Goal: Information Seeking & Learning: Learn about a topic

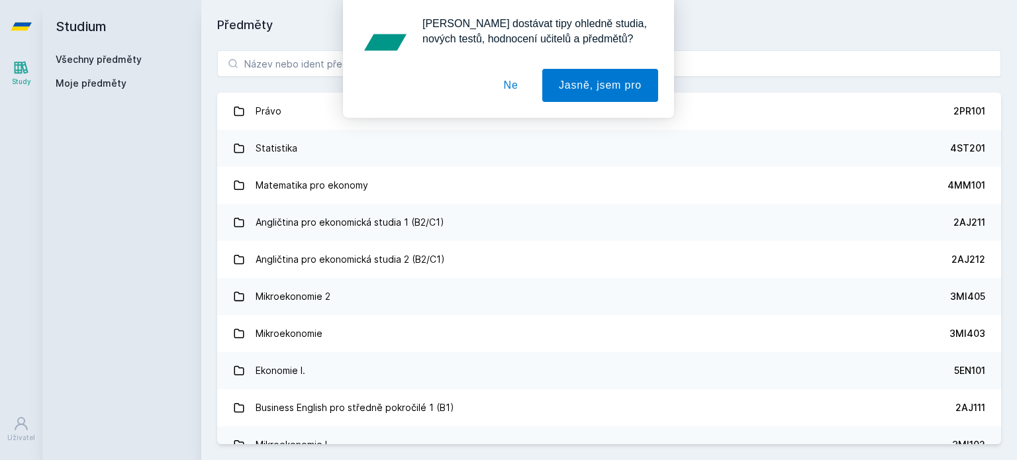
click at [313, 54] on div "[PERSON_NAME] dostávat tipy ohledně studia, nových testů, hodnocení učitelů a p…" at bounding box center [508, 59] width 1017 height 118
click at [525, 84] on button "Ne" at bounding box center [511, 85] width 48 height 33
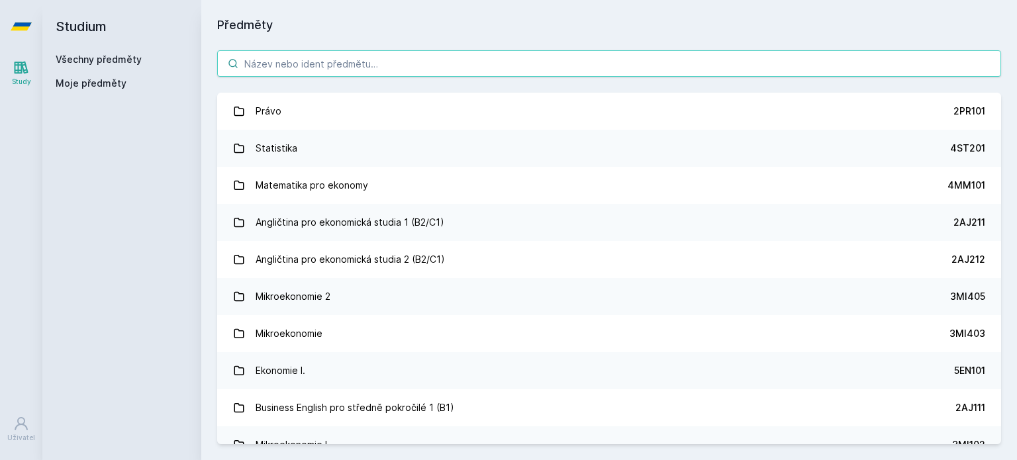
click at [416, 58] on input "search" at bounding box center [609, 63] width 784 height 26
paste input "5EN202"
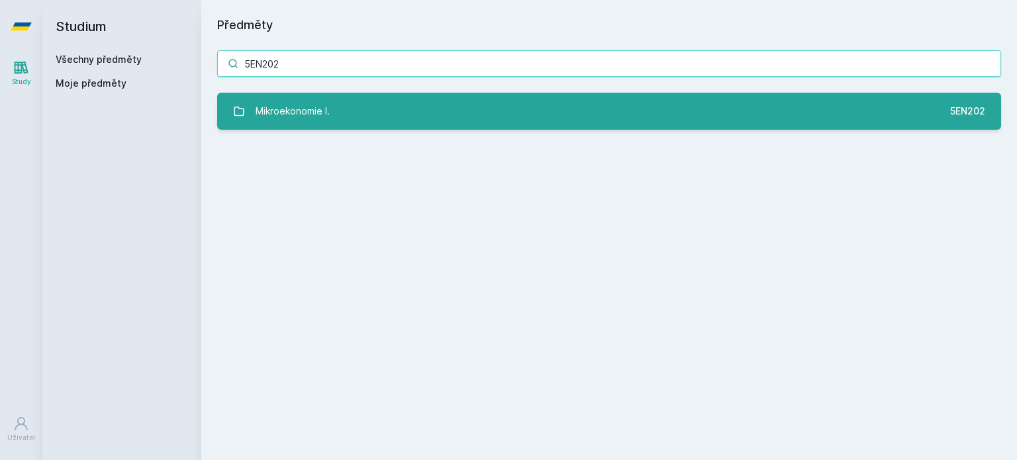
type input "5EN202"
click at [281, 109] on div "Mikroekonomie I." at bounding box center [293, 111] width 74 height 26
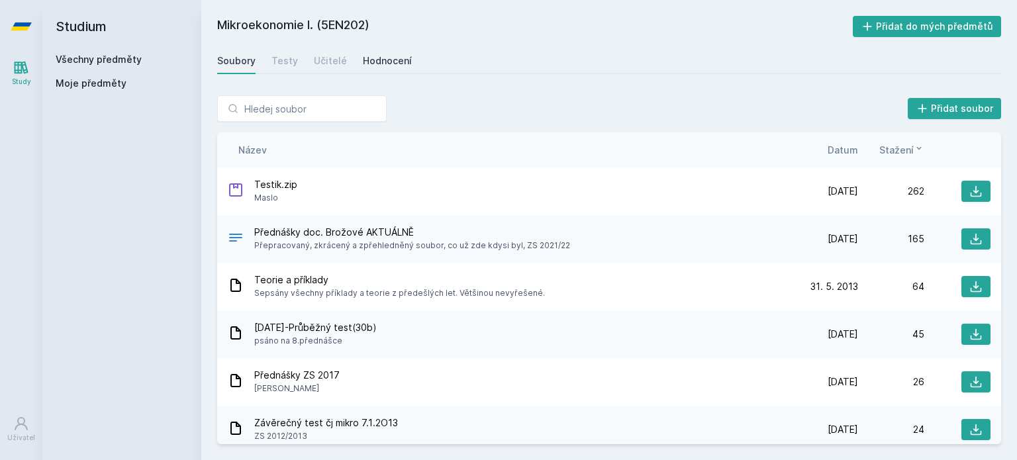
click at [373, 64] on div "Hodnocení" at bounding box center [387, 60] width 49 height 13
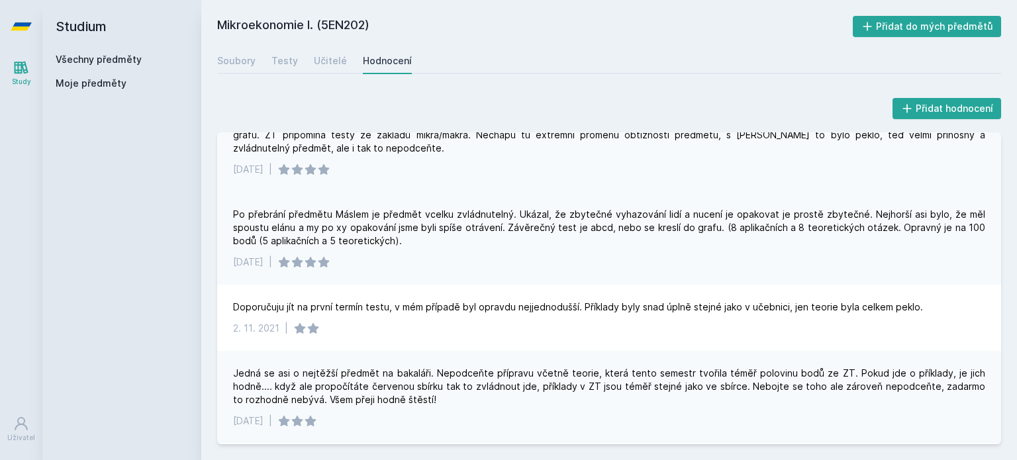
scroll to position [546, 0]
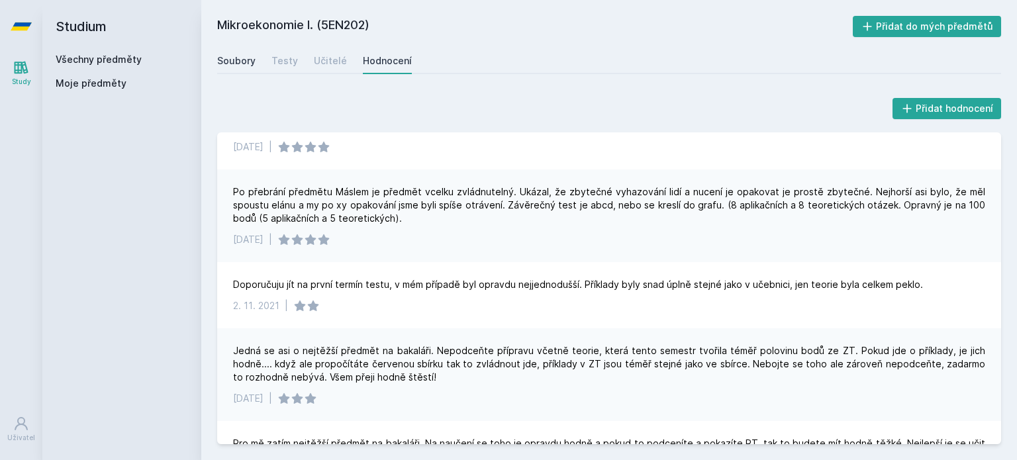
click at [245, 70] on link "Soubory" at bounding box center [236, 61] width 38 height 26
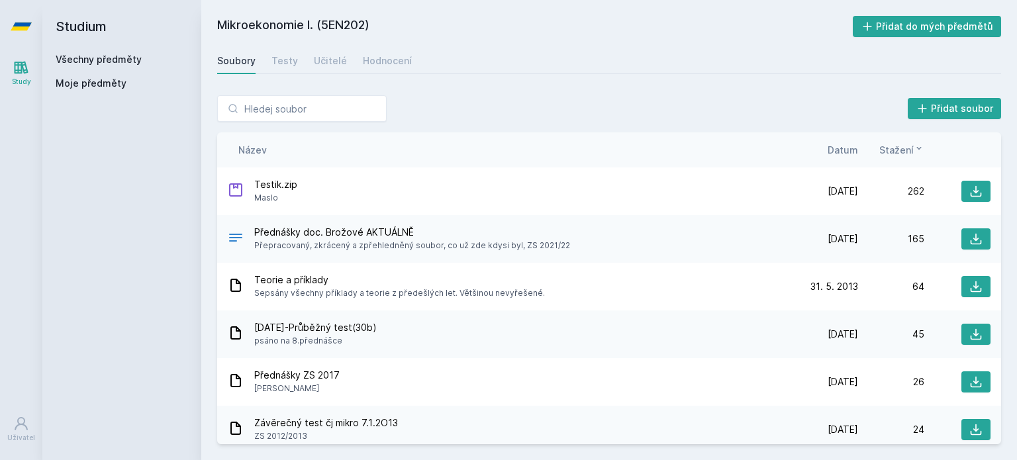
click at [844, 153] on span "Datum" at bounding box center [843, 150] width 30 height 14
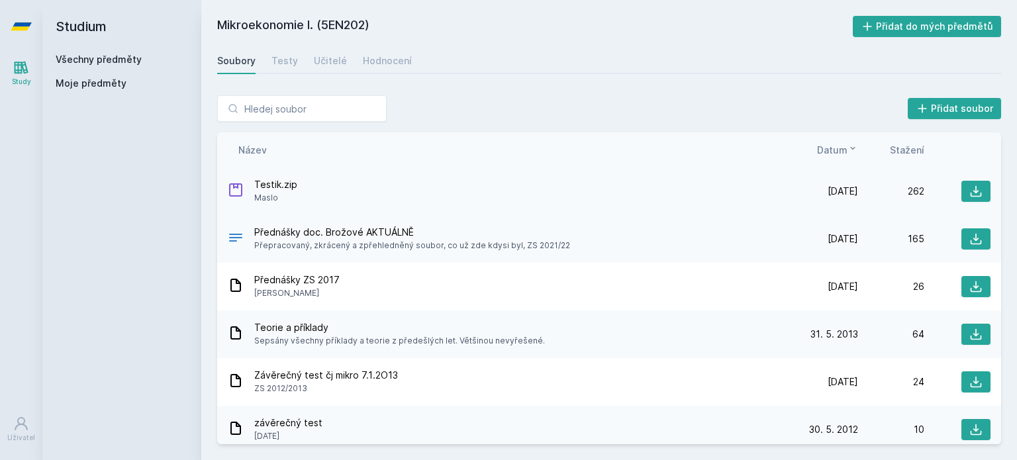
click at [269, 192] on span "Maslo" at bounding box center [275, 197] width 43 height 13
click at [961, 198] on button at bounding box center [975, 191] width 29 height 21
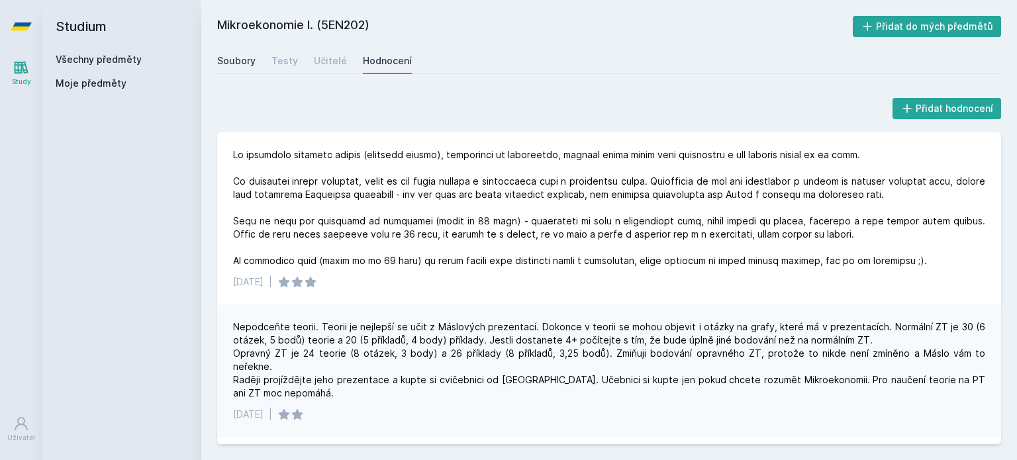
click at [247, 67] on div "Soubory" at bounding box center [236, 60] width 38 height 13
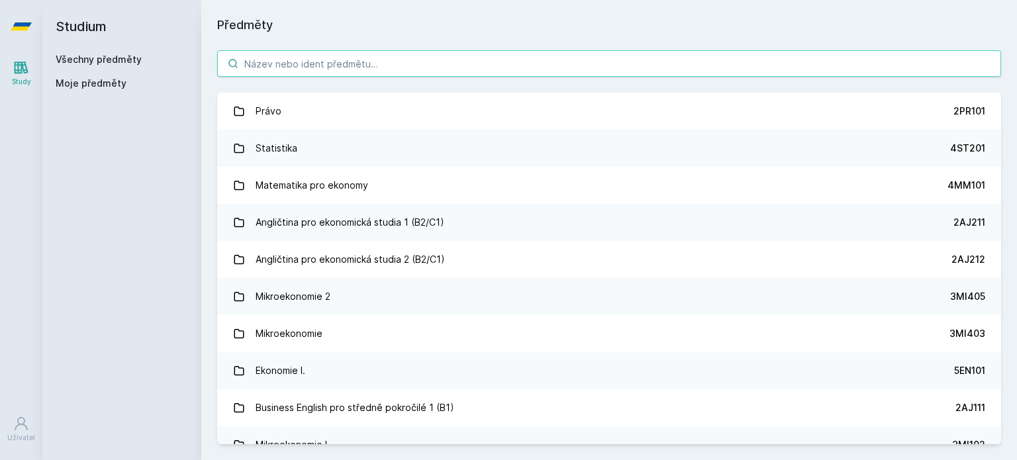
click at [271, 76] on input "search" at bounding box center [609, 63] width 784 height 26
paste input "5HP200"
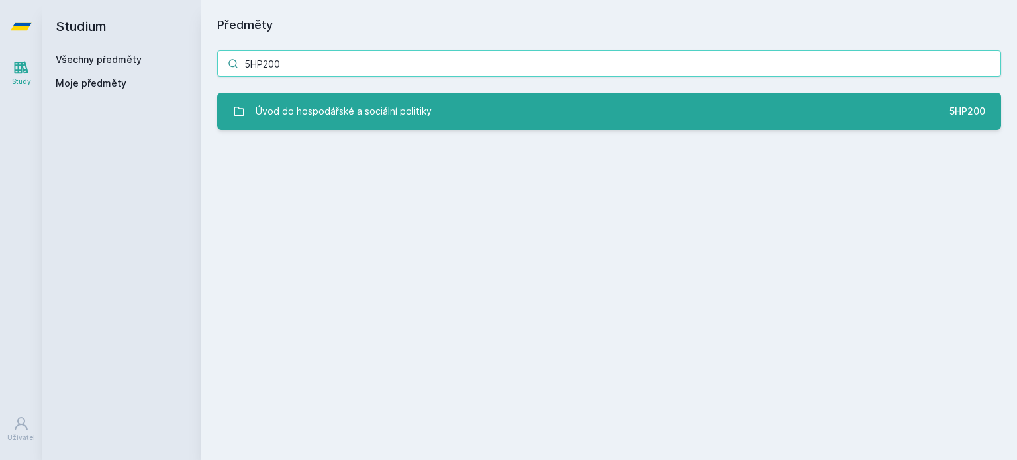
type input "5HP200"
click at [321, 94] on link "Úvod do hospodářské a sociální politiky 5HP200" at bounding box center [609, 111] width 784 height 37
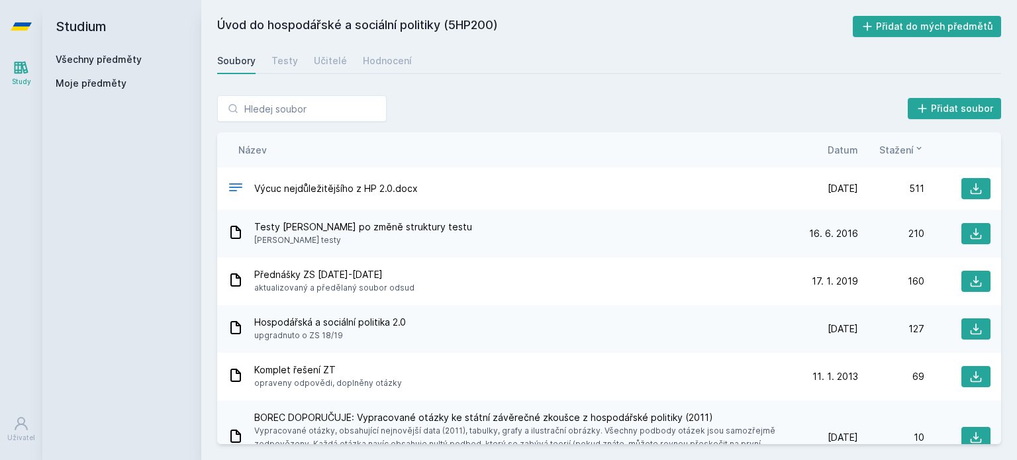
click at [848, 146] on span "Datum" at bounding box center [843, 150] width 30 height 14
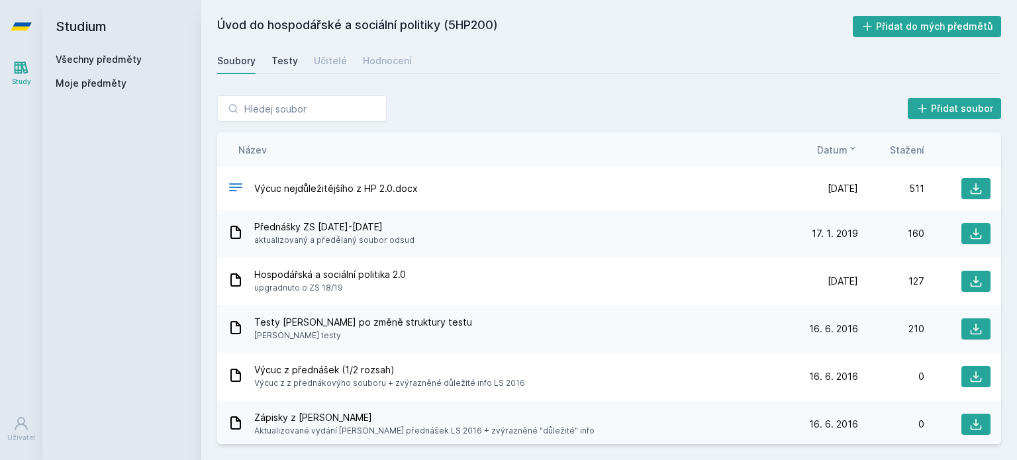
click at [291, 66] on div "Testy" at bounding box center [284, 60] width 26 height 13
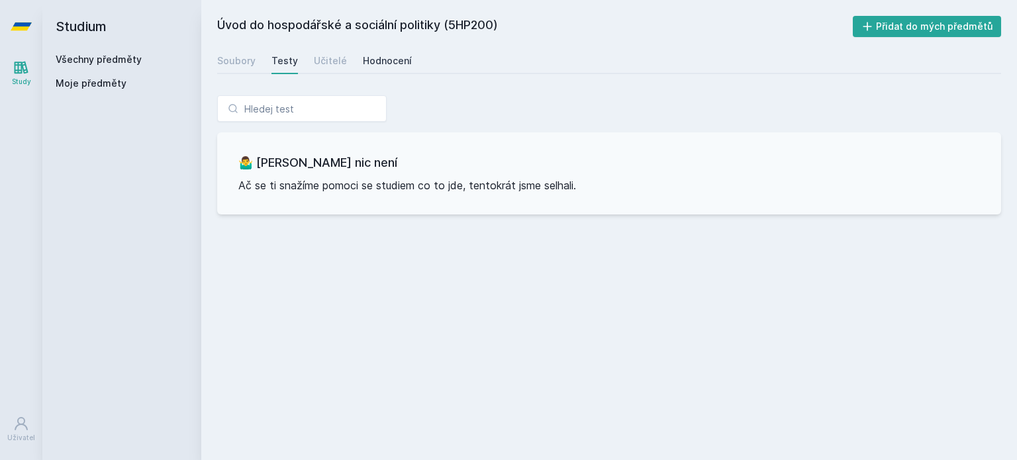
click at [363, 66] on div "Hodnocení" at bounding box center [387, 60] width 49 height 13
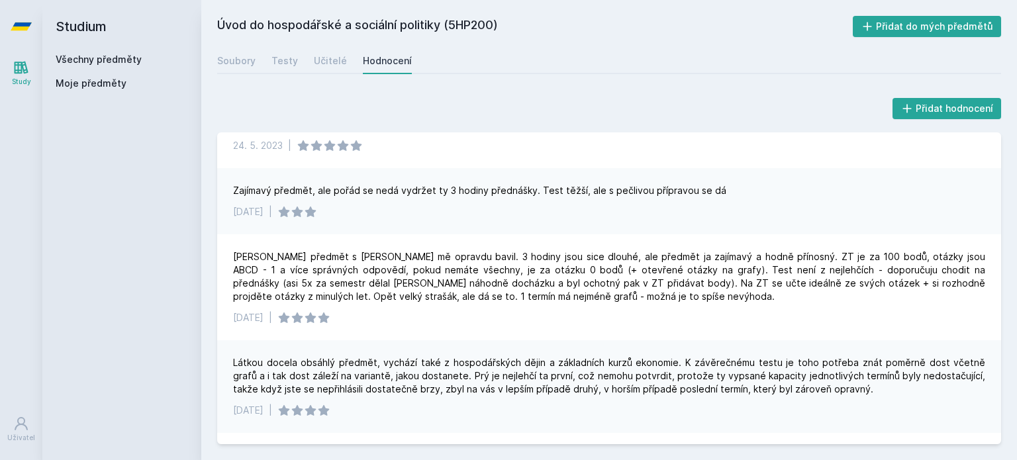
scroll to position [89, 0]
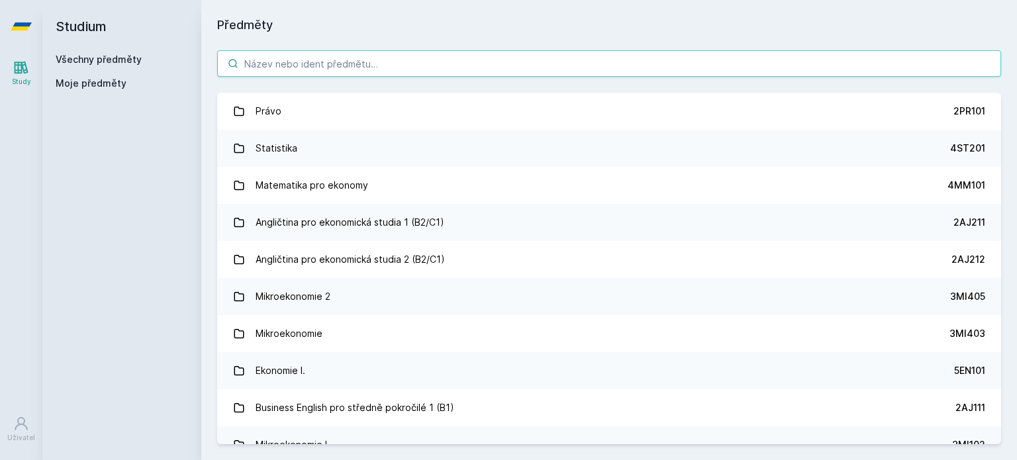
click at [307, 66] on input "search" at bounding box center [609, 63] width 784 height 26
paste input "5HP301"
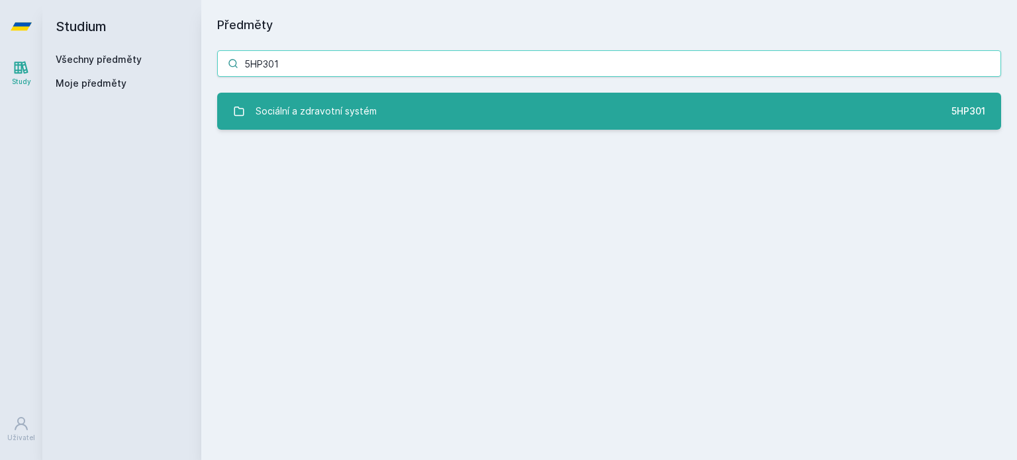
type input "5HP301"
click at [321, 113] on div "Sociální a zdravotní systém" at bounding box center [316, 111] width 121 height 26
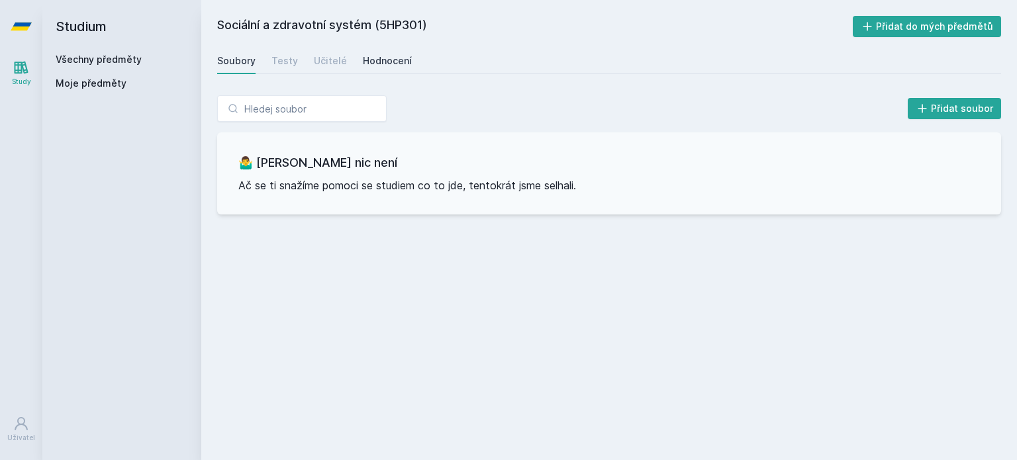
click at [383, 65] on div "Hodnocení" at bounding box center [387, 60] width 49 height 13
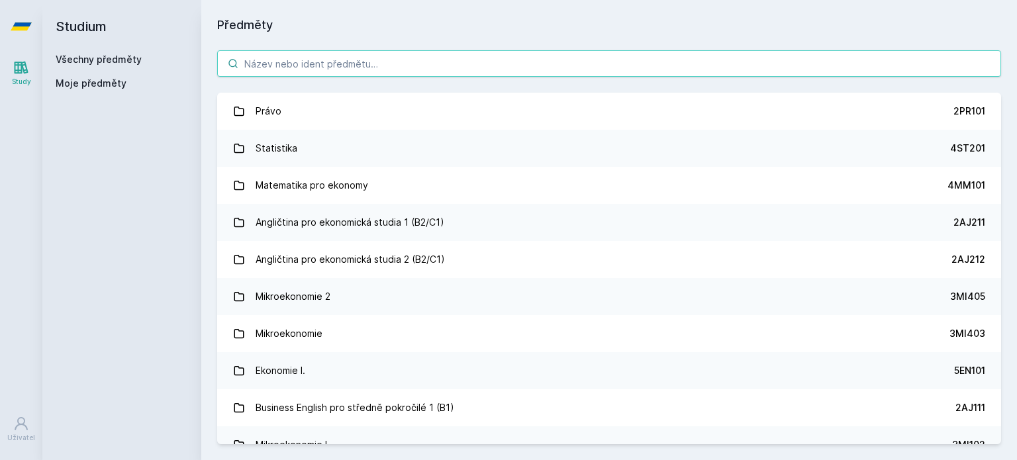
click at [362, 55] on input "search" at bounding box center [609, 63] width 784 height 26
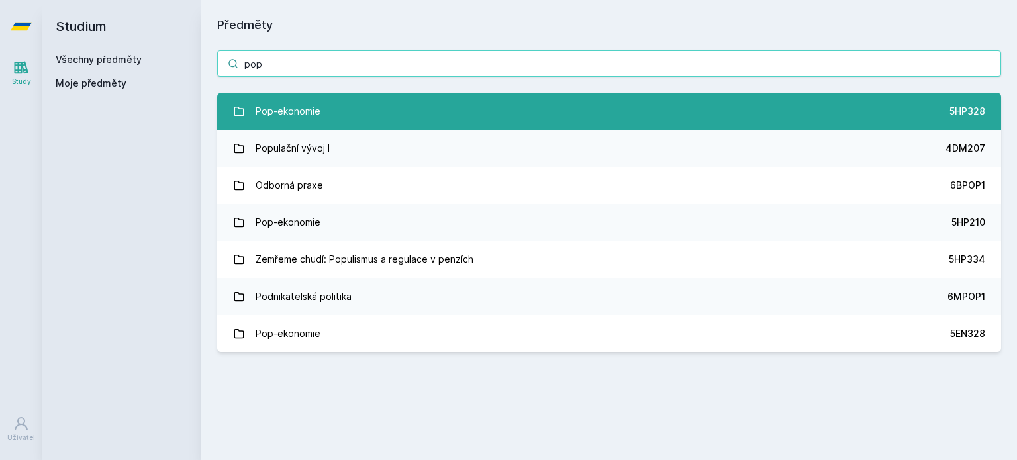
type input "pop"
click at [306, 113] on div "Pop-ekonomie" at bounding box center [288, 111] width 65 height 26
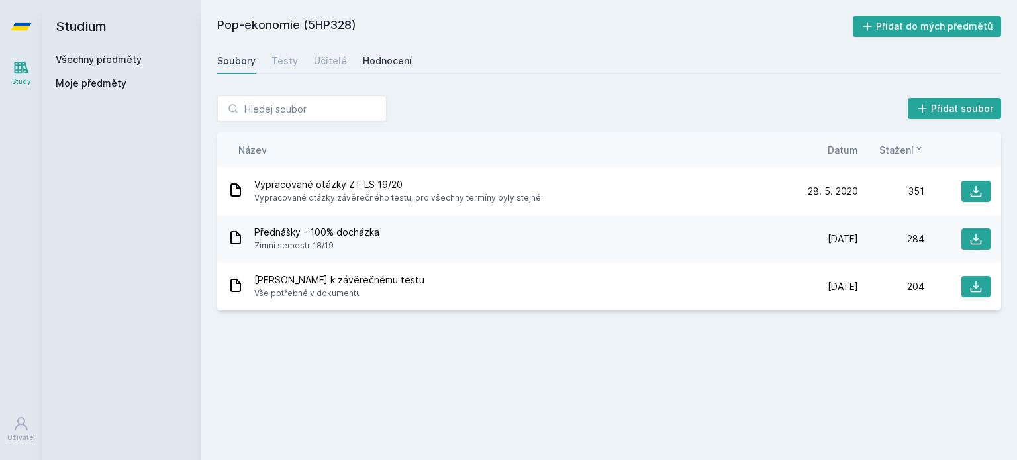
click at [379, 52] on link "Hodnocení" at bounding box center [387, 61] width 49 height 26
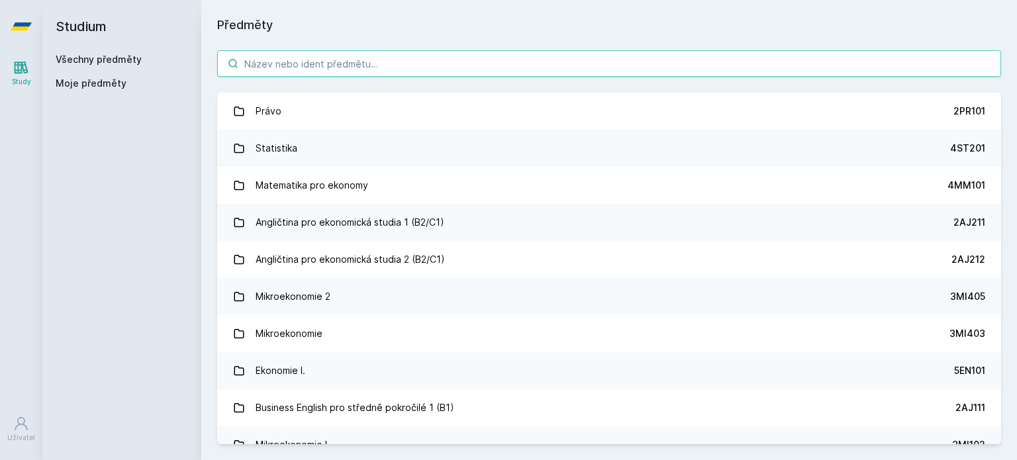
click at [287, 72] on input "search" at bounding box center [609, 63] width 784 height 26
paste input "5EN200"
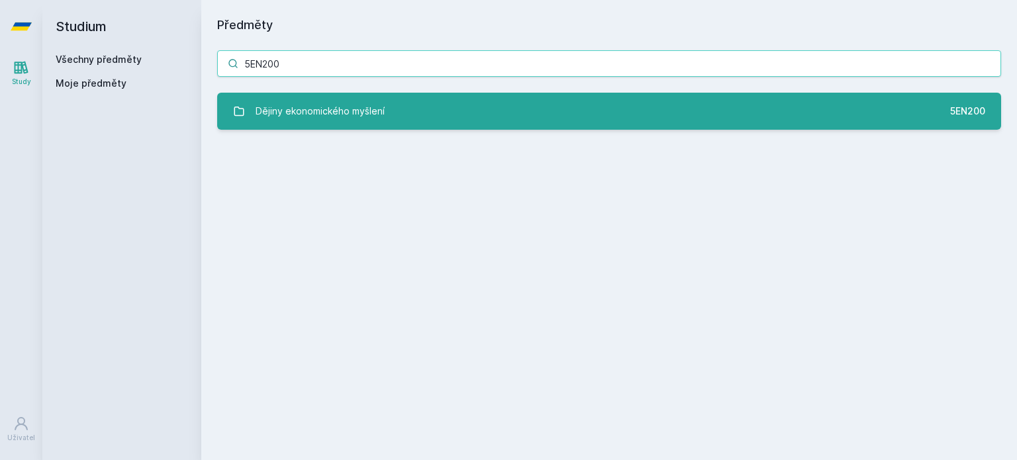
type input "5EN200"
click at [299, 116] on div "Dějiny ekonomického myšlení" at bounding box center [320, 111] width 129 height 26
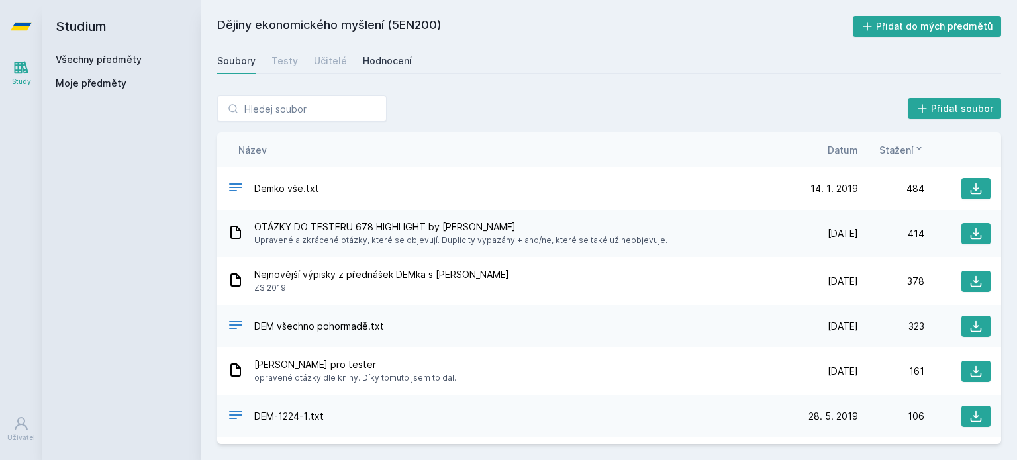
click at [379, 62] on div "Hodnocení" at bounding box center [387, 60] width 49 height 13
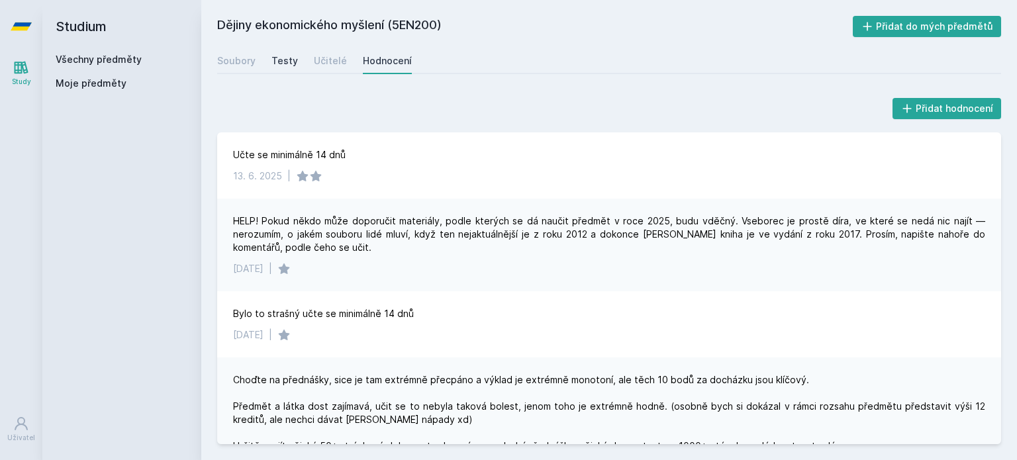
click at [291, 60] on div "Testy" at bounding box center [284, 60] width 26 height 13
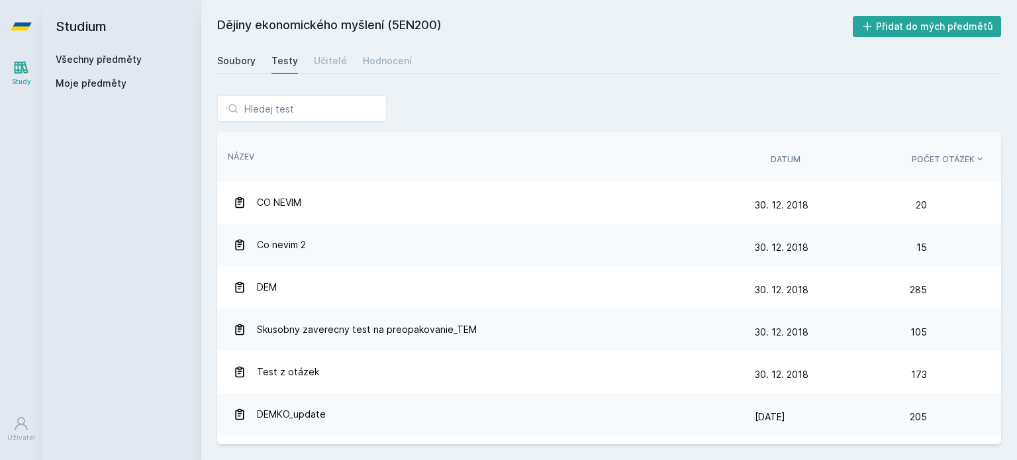
click at [248, 60] on div "Soubory" at bounding box center [236, 60] width 38 height 13
